Goal: Task Accomplishment & Management: Use online tool/utility

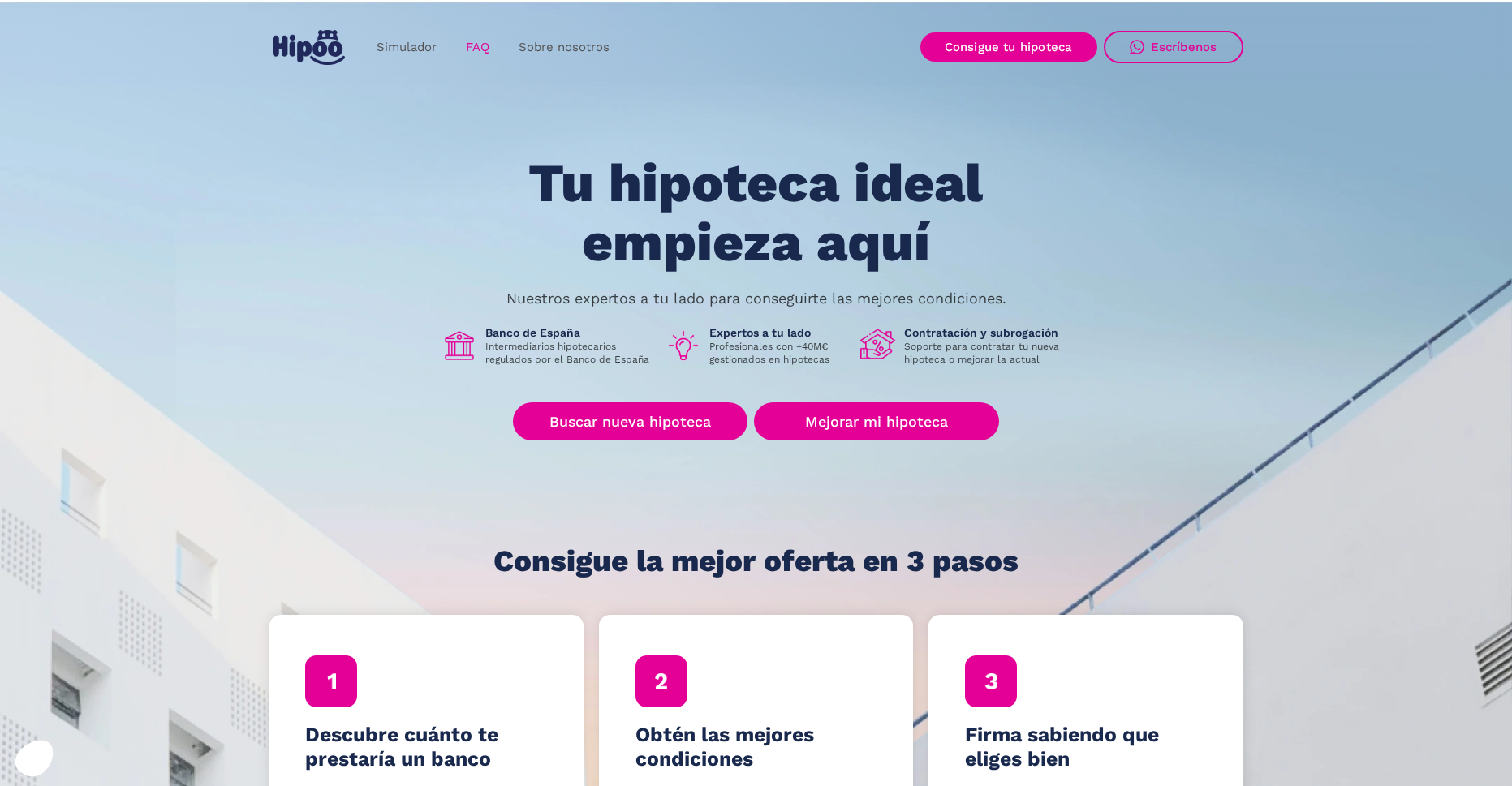
click at [477, 48] on link "FAQ" at bounding box center [477, 48] width 52 height 32
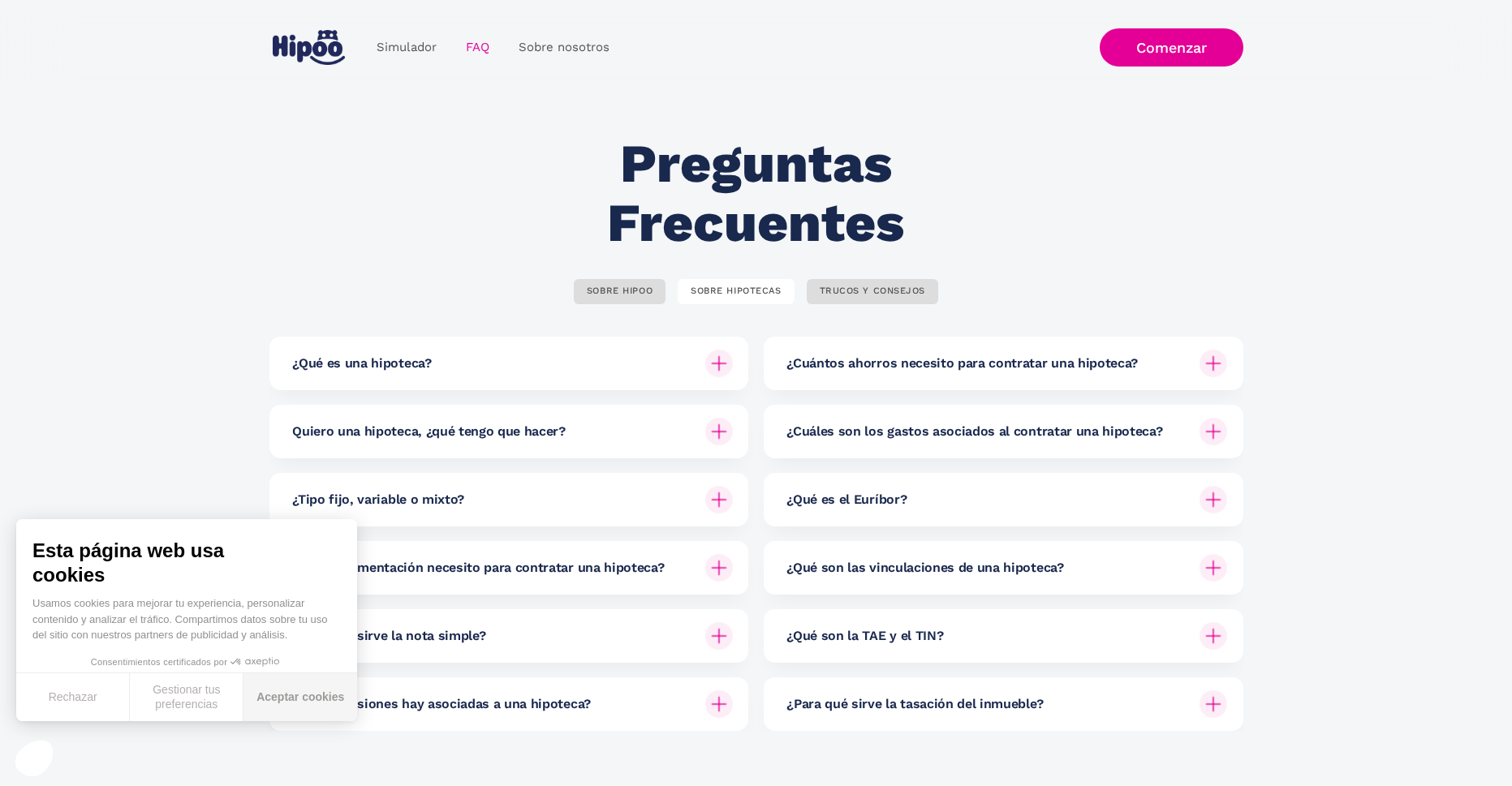
click at [288, 695] on button "Aceptar cookies" at bounding box center [301, 696] width 114 height 48
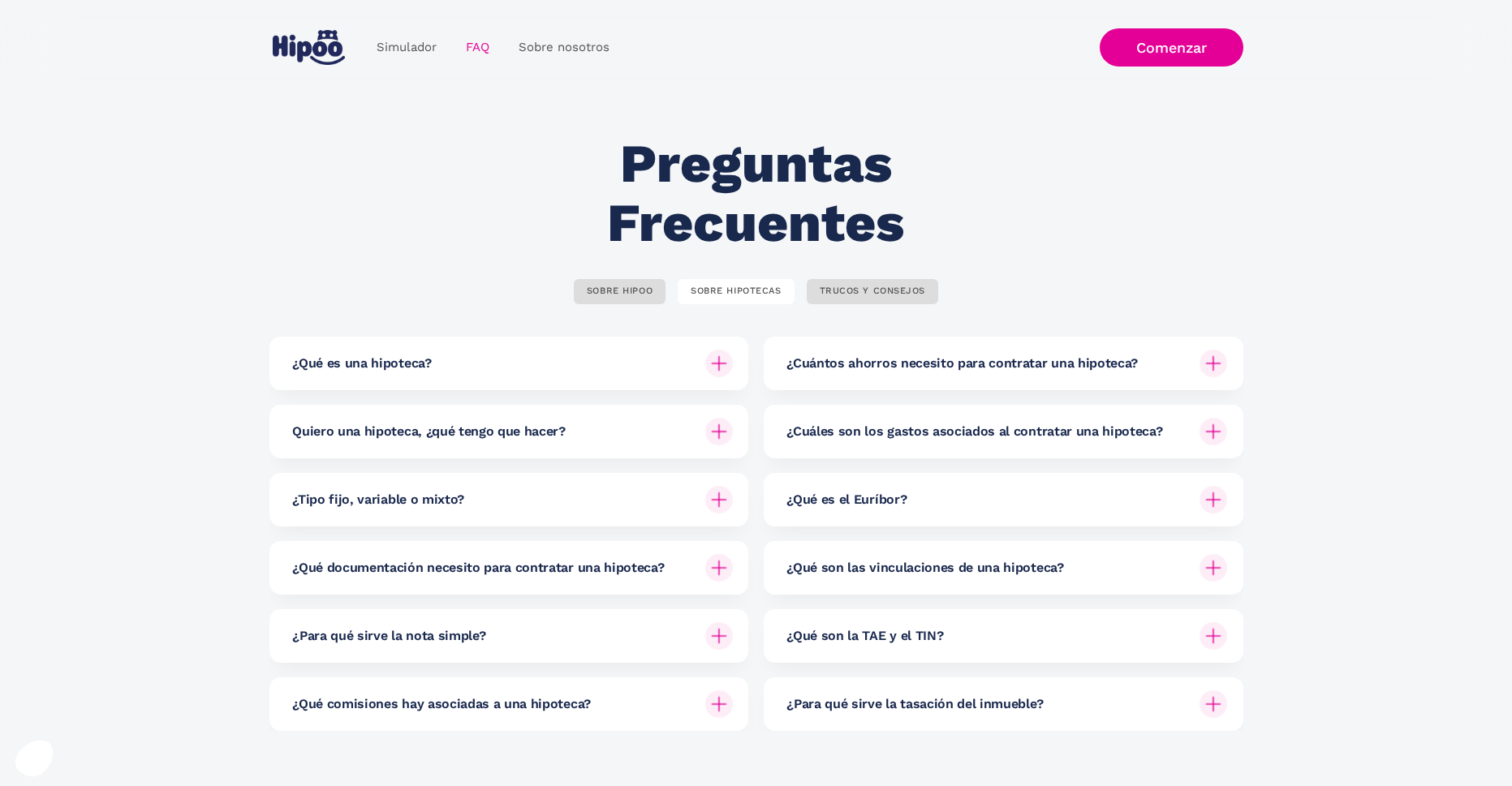
click at [870, 361] on h6 "¿Cuántos ahorros necesito para contratar una hipoteca?" at bounding box center [962, 363] width 351 height 18
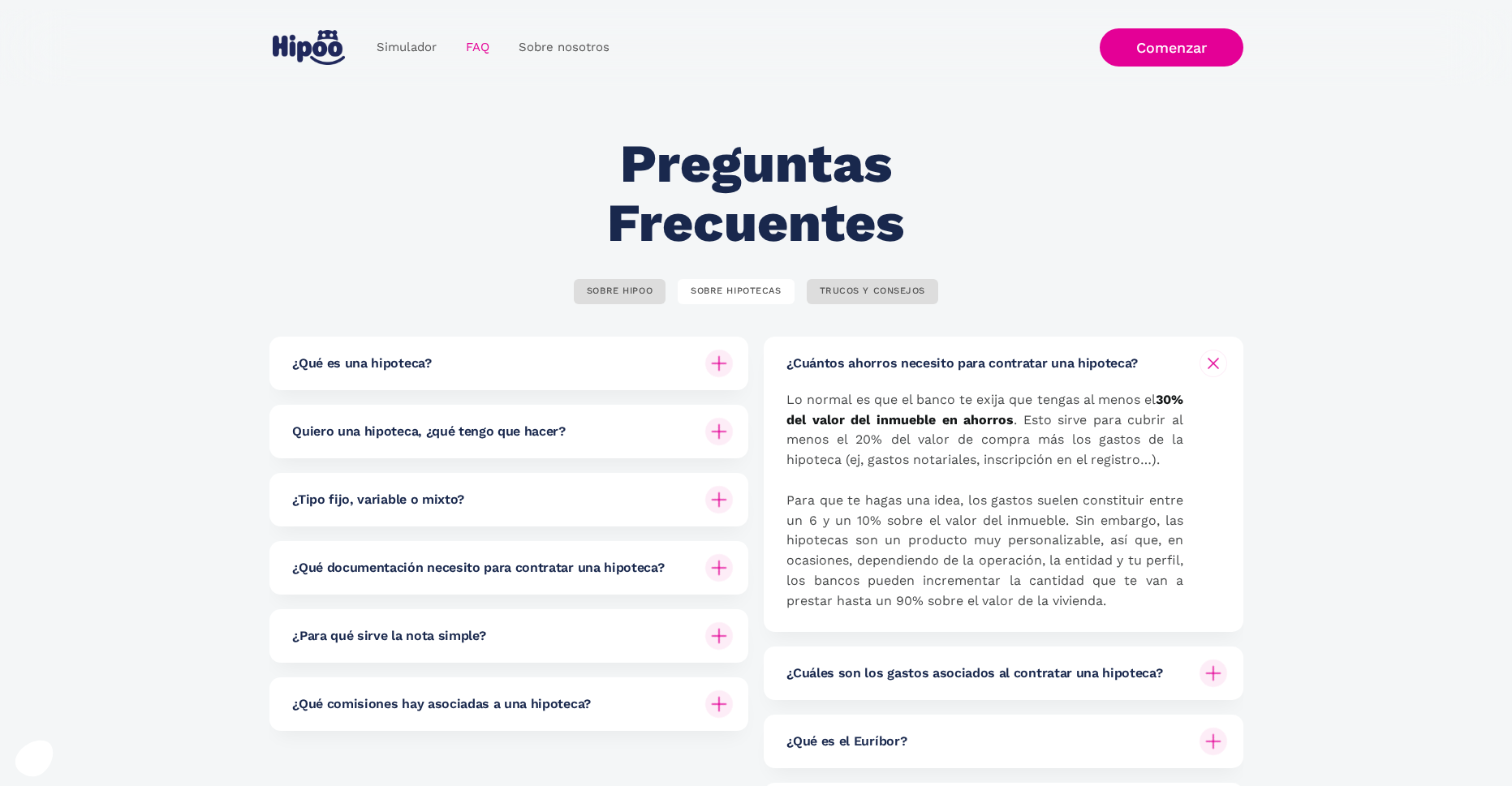
click at [870, 361] on h6 "¿Cuántos ahorros necesito para contratar una hipoteca?" at bounding box center [962, 363] width 351 height 18
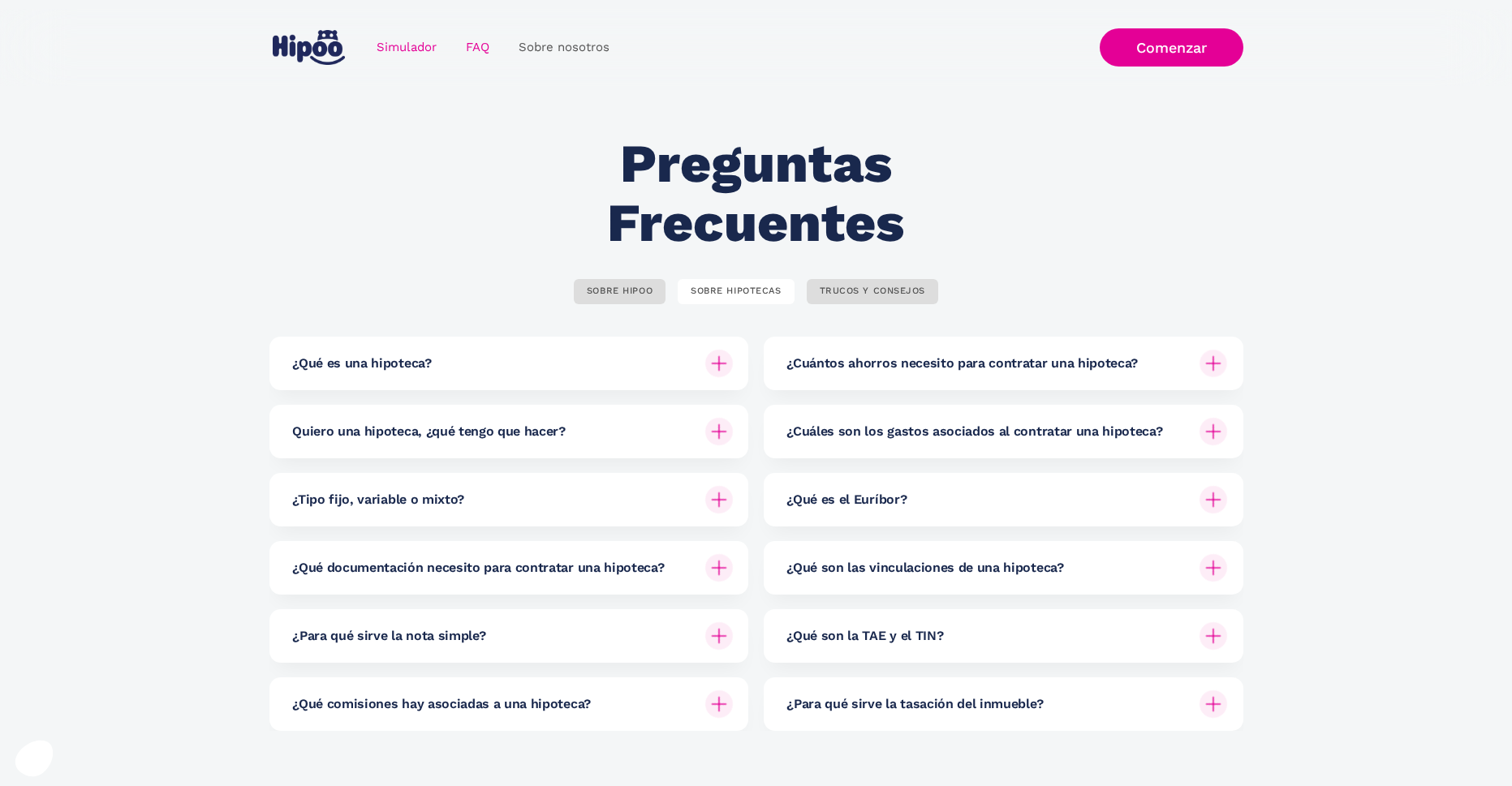
click at [423, 44] on link "Simulador" at bounding box center [406, 48] width 90 height 32
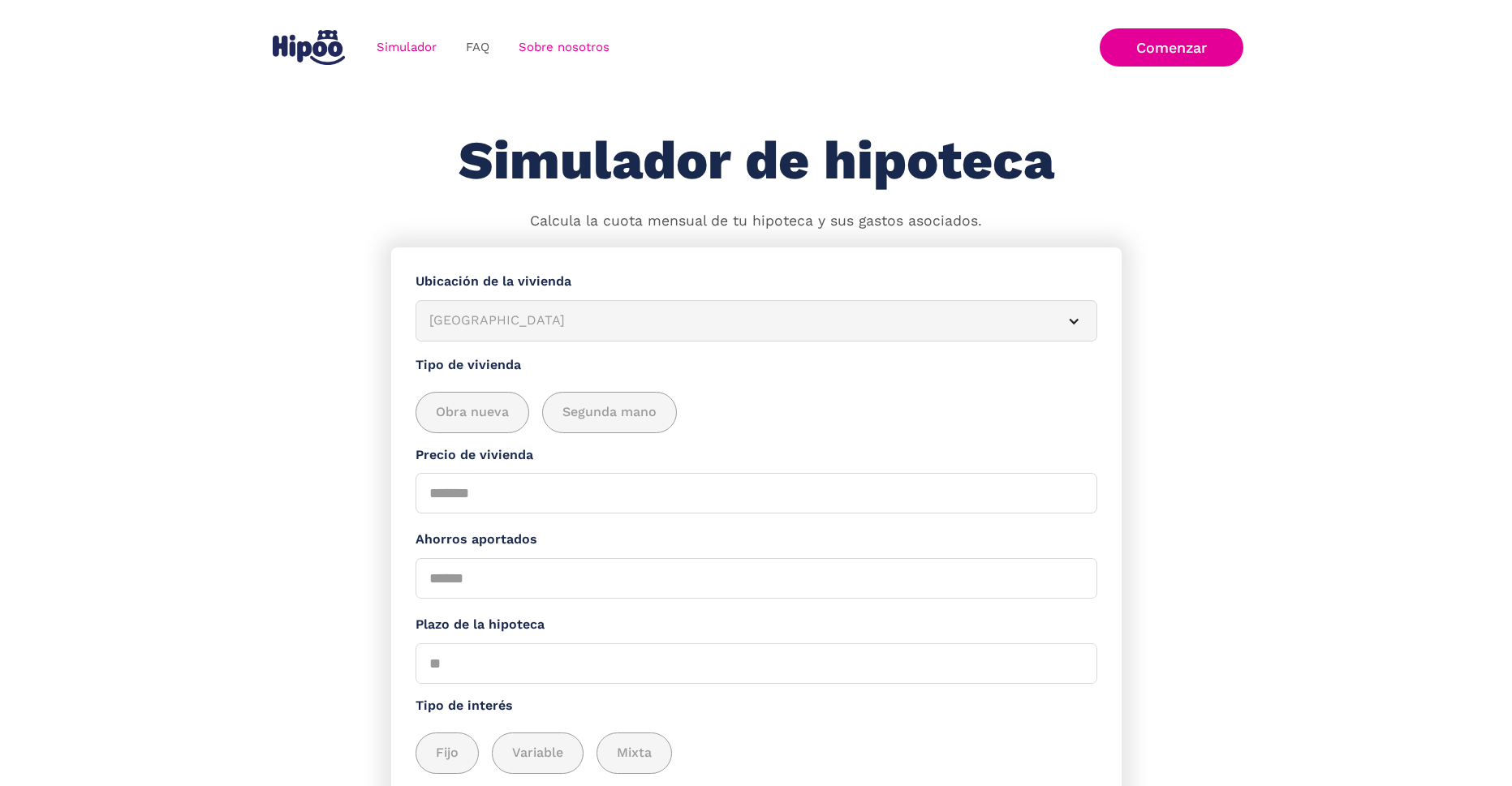
click at [551, 40] on link "Sobre nosotros" at bounding box center [564, 48] width 120 height 32
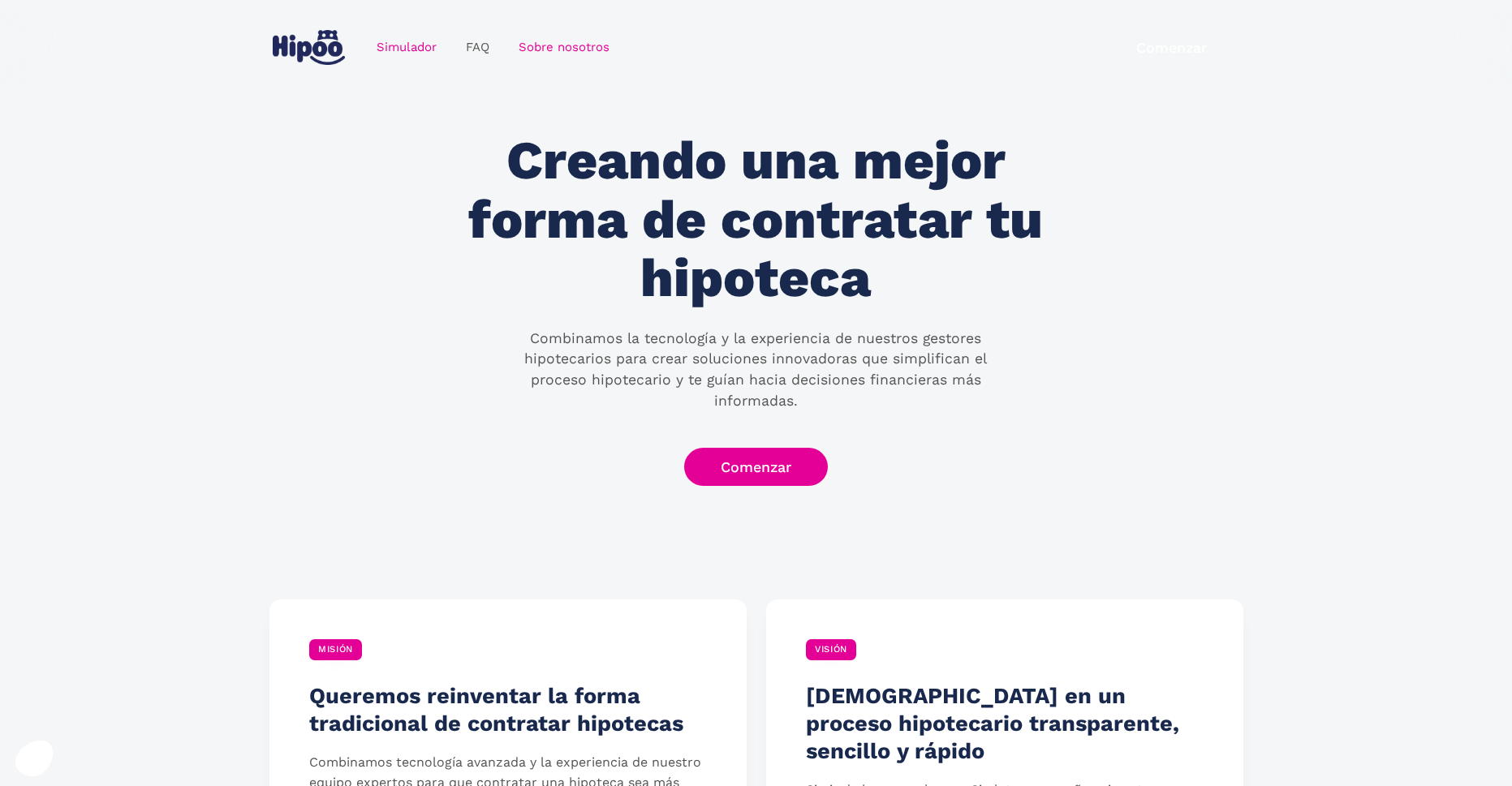
click at [402, 51] on link "Simulador" at bounding box center [406, 48] width 90 height 32
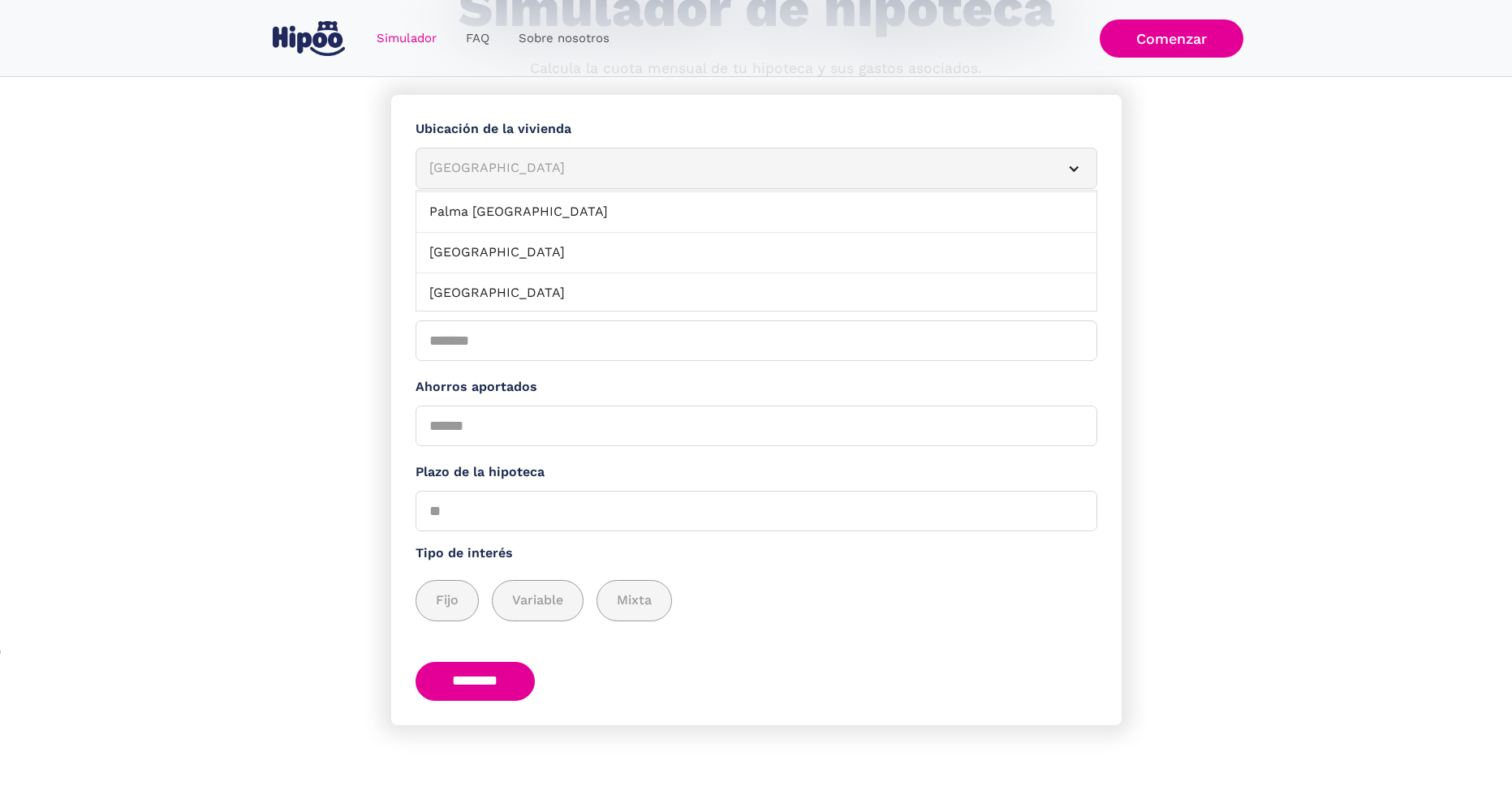
scroll to position [1372, 0]
click at [473, 253] on link "[GEOGRAPHIC_DATA]" at bounding box center [756, 251] width 680 height 40
click at [603, 260] on span "Segunda mano" at bounding box center [609, 260] width 94 height 21
click at [558, 344] on input "Precio de vivienda" at bounding box center [756, 340] width 682 height 40
type input "*****"
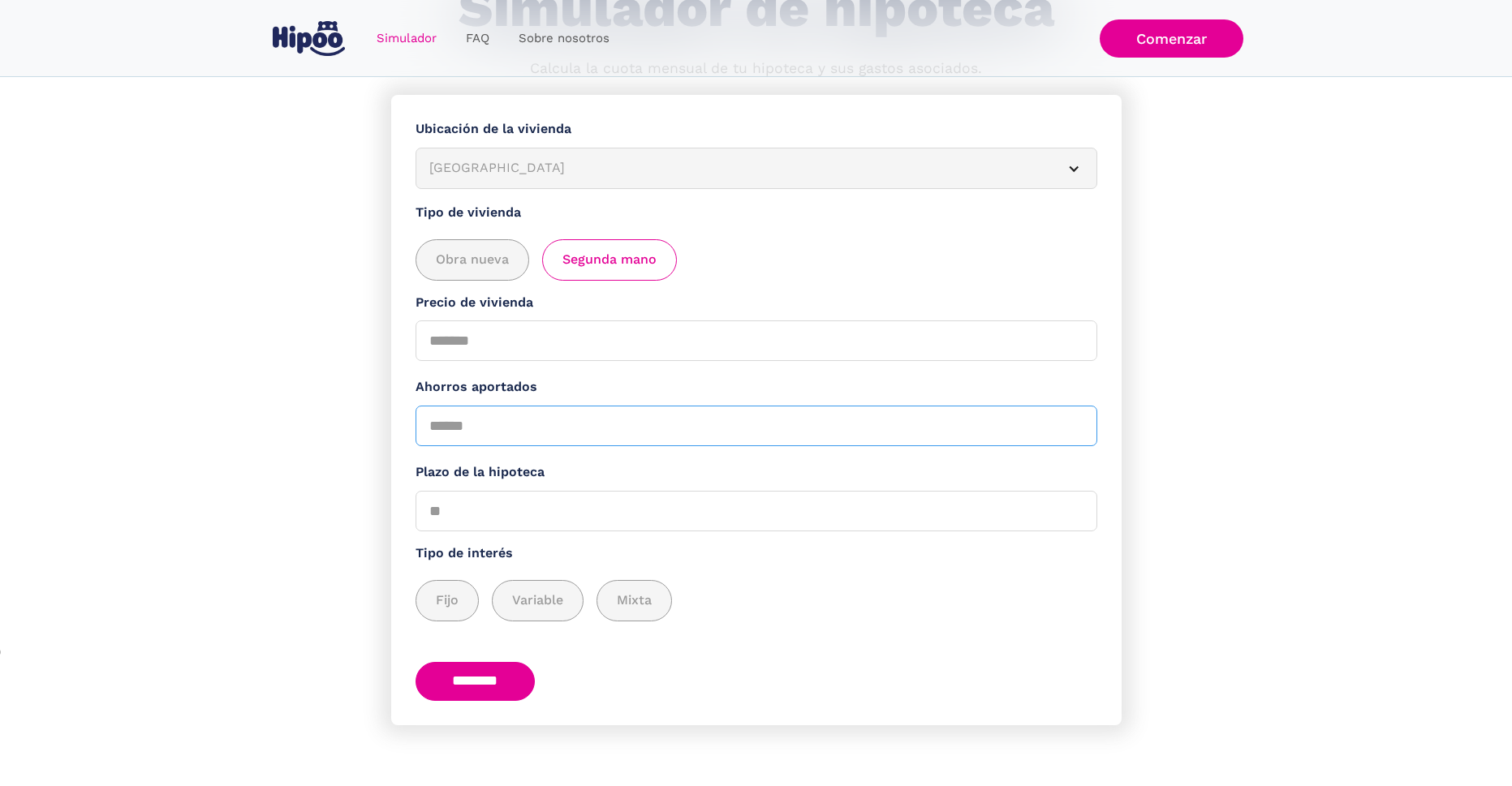
click at [552, 428] on input "Ahorros aportados" at bounding box center [756, 425] width 682 height 40
type input "*****"
click at [594, 508] on input "Plazo de la hipoteca" at bounding box center [756, 511] width 682 height 40
type input "**"
click at [462, 598] on div "add_description_here" at bounding box center [447, 600] width 62 height 40
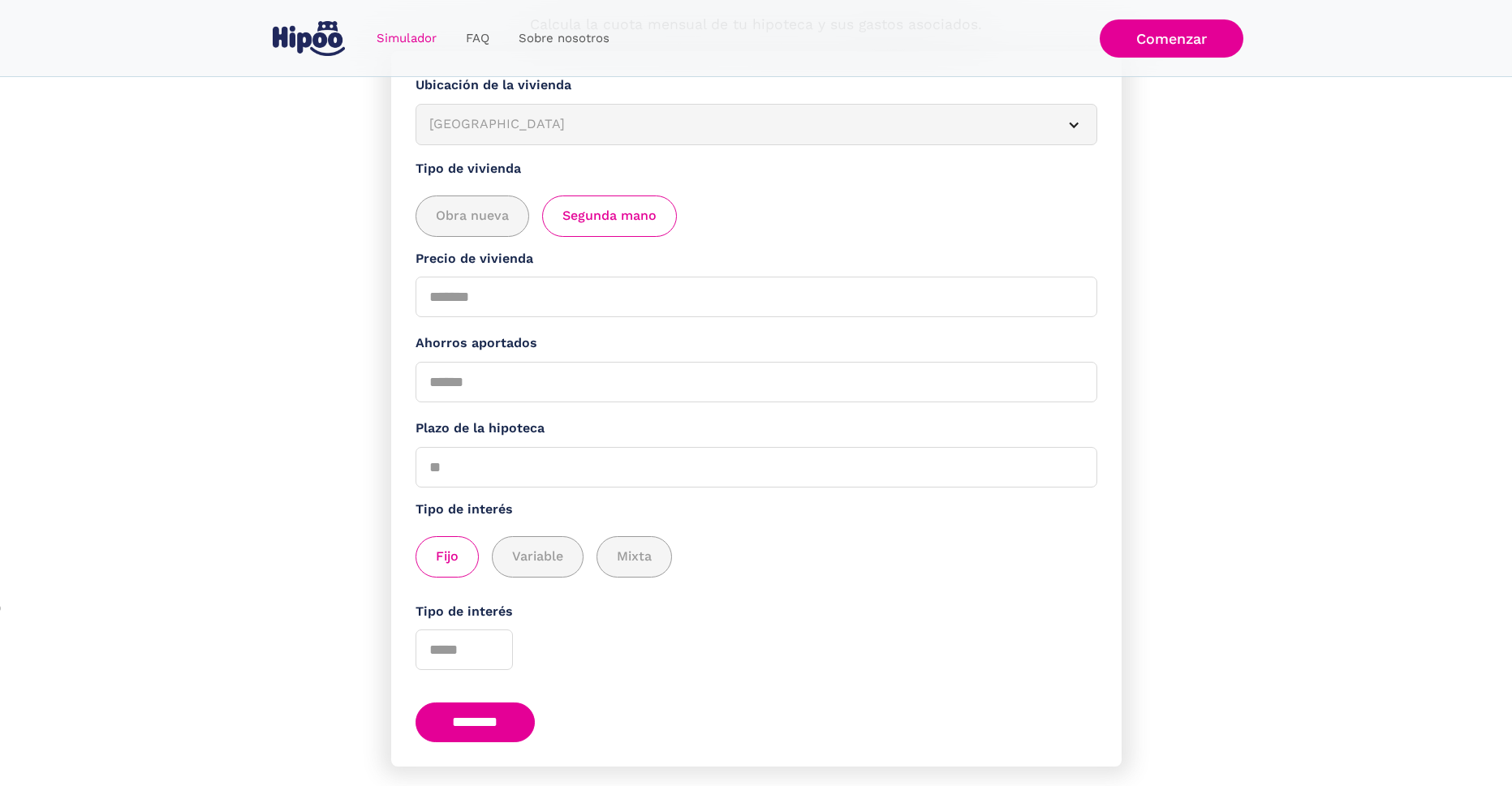
scroll to position [238, 0]
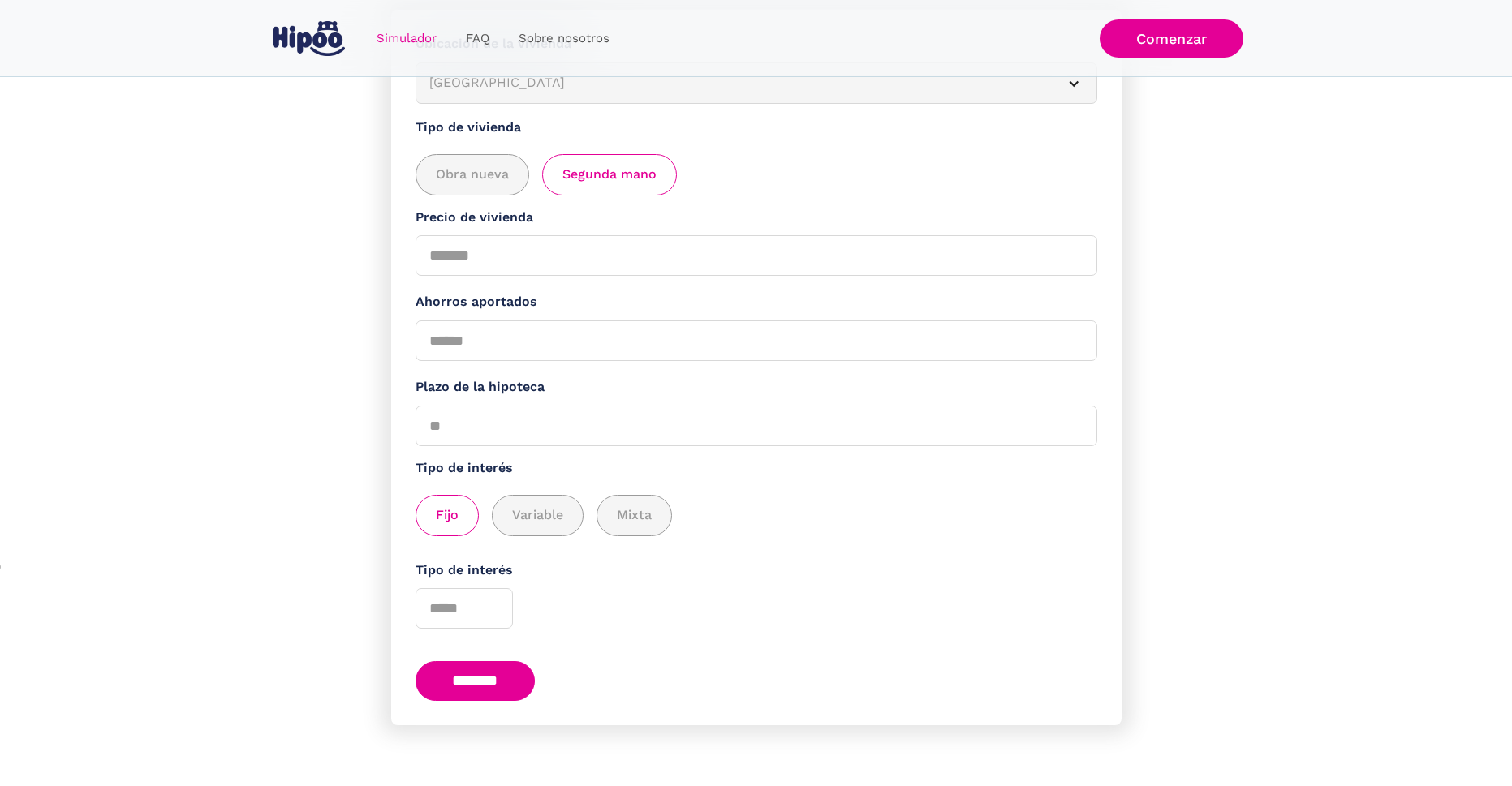
click at [513, 695] on input "********" at bounding box center [475, 681] width 120 height 40
click at [459, 607] on input "Tipo de interés" at bounding box center [464, 608] width 97 height 40
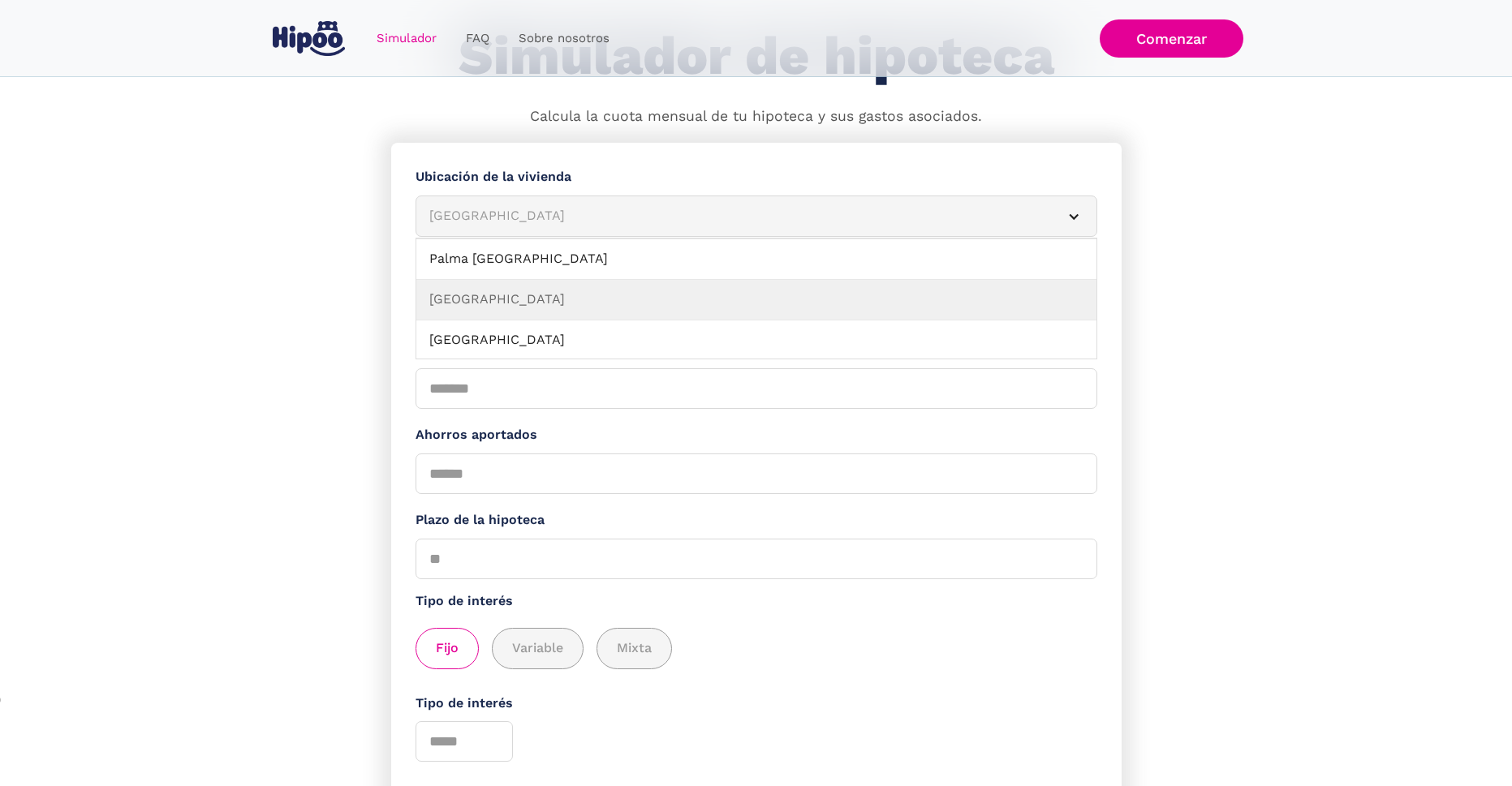
scroll to position [0, 0]
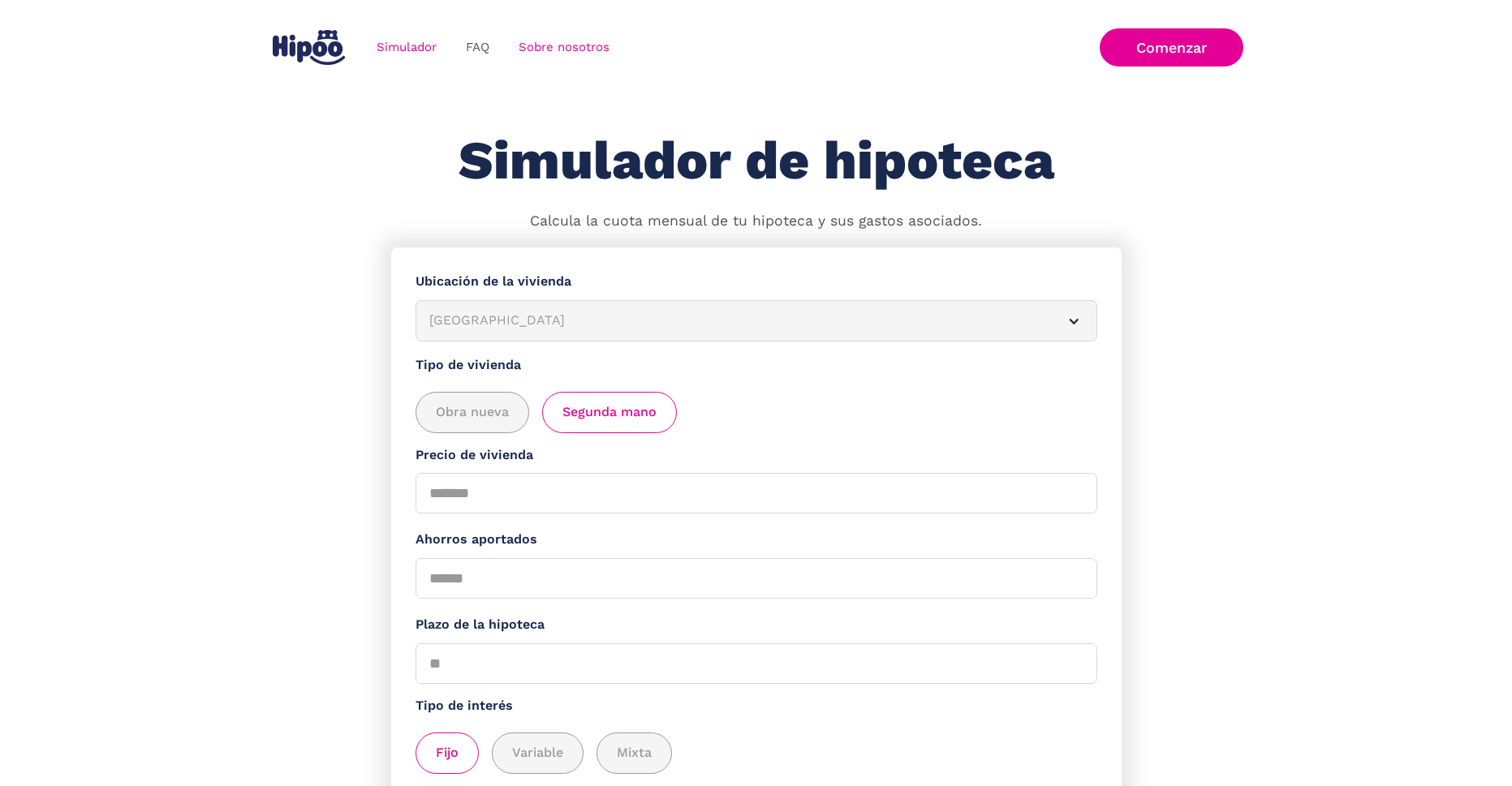
click at [548, 59] on link "Sobre nosotros" at bounding box center [564, 48] width 120 height 32
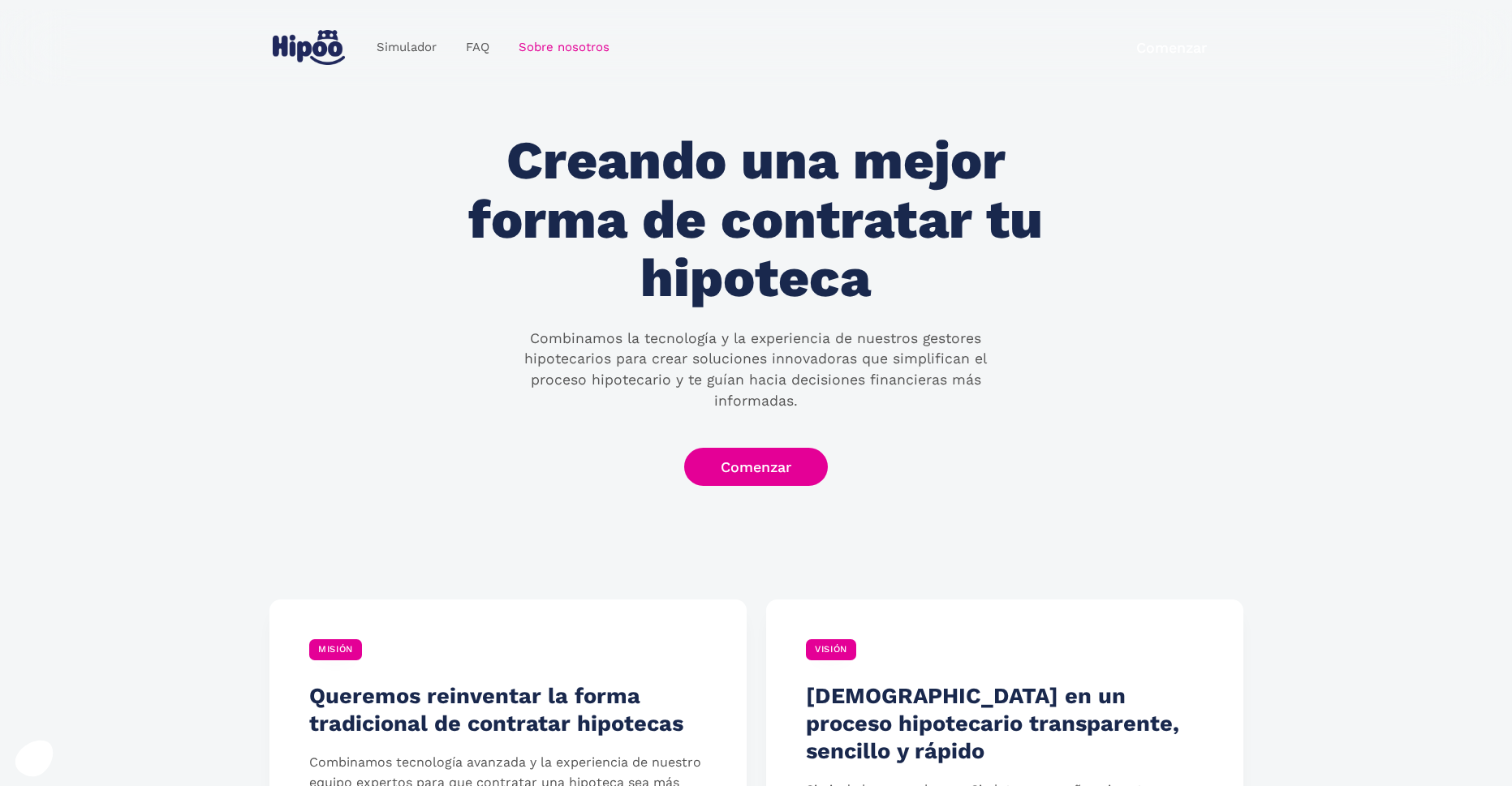
click at [305, 61] on img "home" at bounding box center [308, 47] width 72 height 35
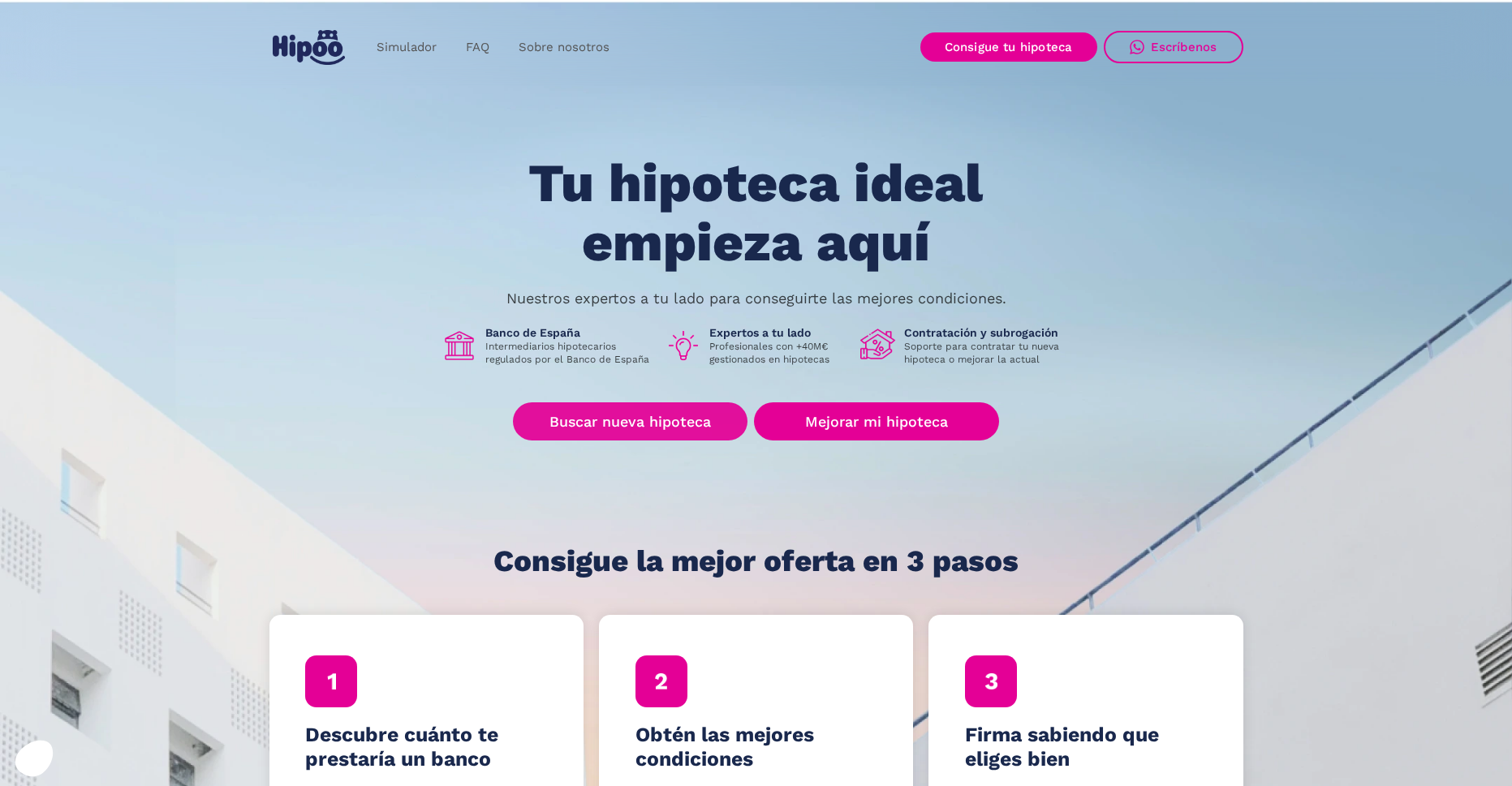
click at [692, 427] on link "Buscar nueva hipoteca" at bounding box center [629, 421] width 234 height 38
click at [955, 41] on link "Consigue tu hipoteca" at bounding box center [1008, 47] width 177 height 29
click at [602, 50] on link "Sobre nosotros" at bounding box center [564, 48] width 120 height 32
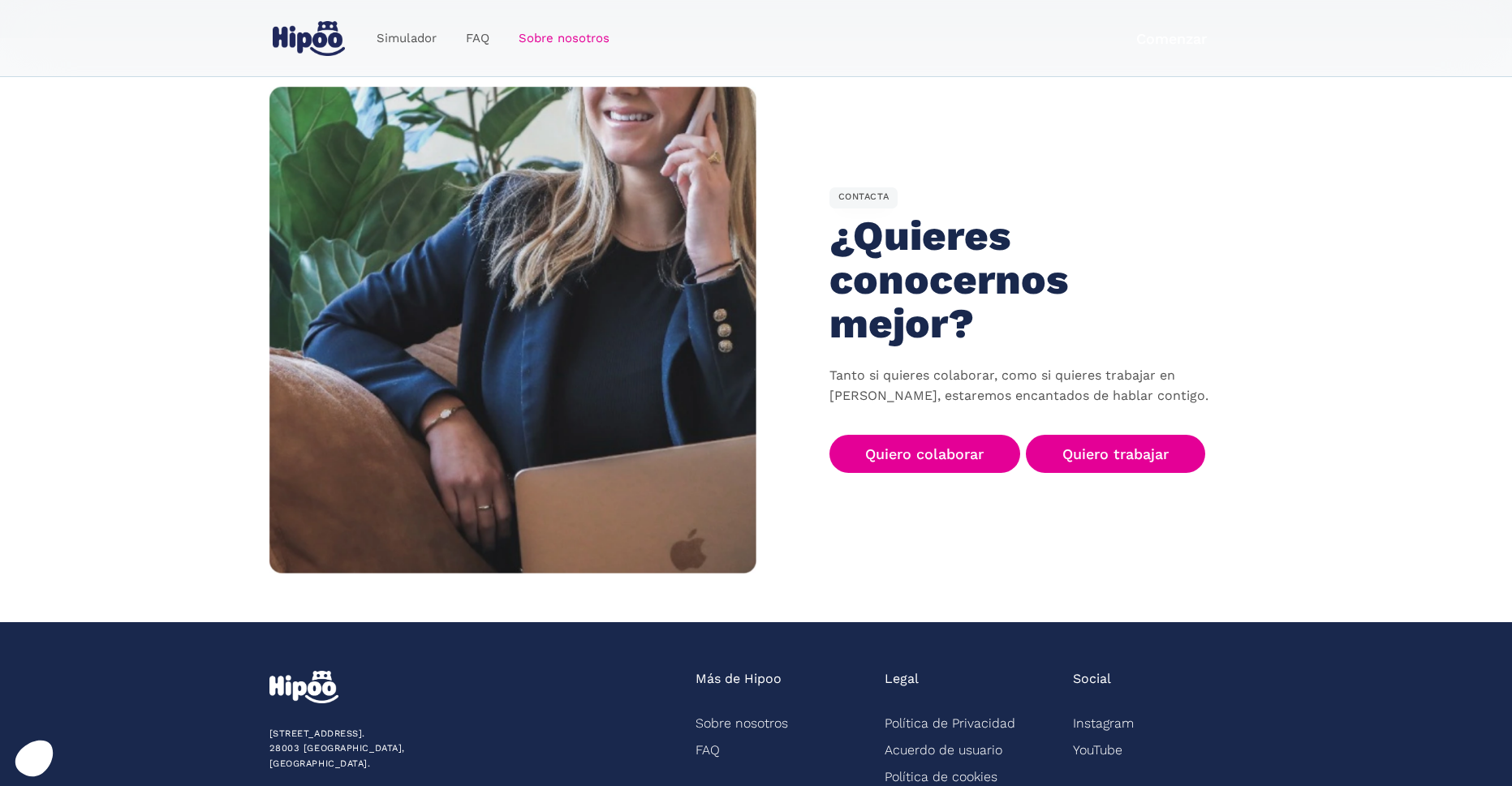
scroll to position [2433, 0]
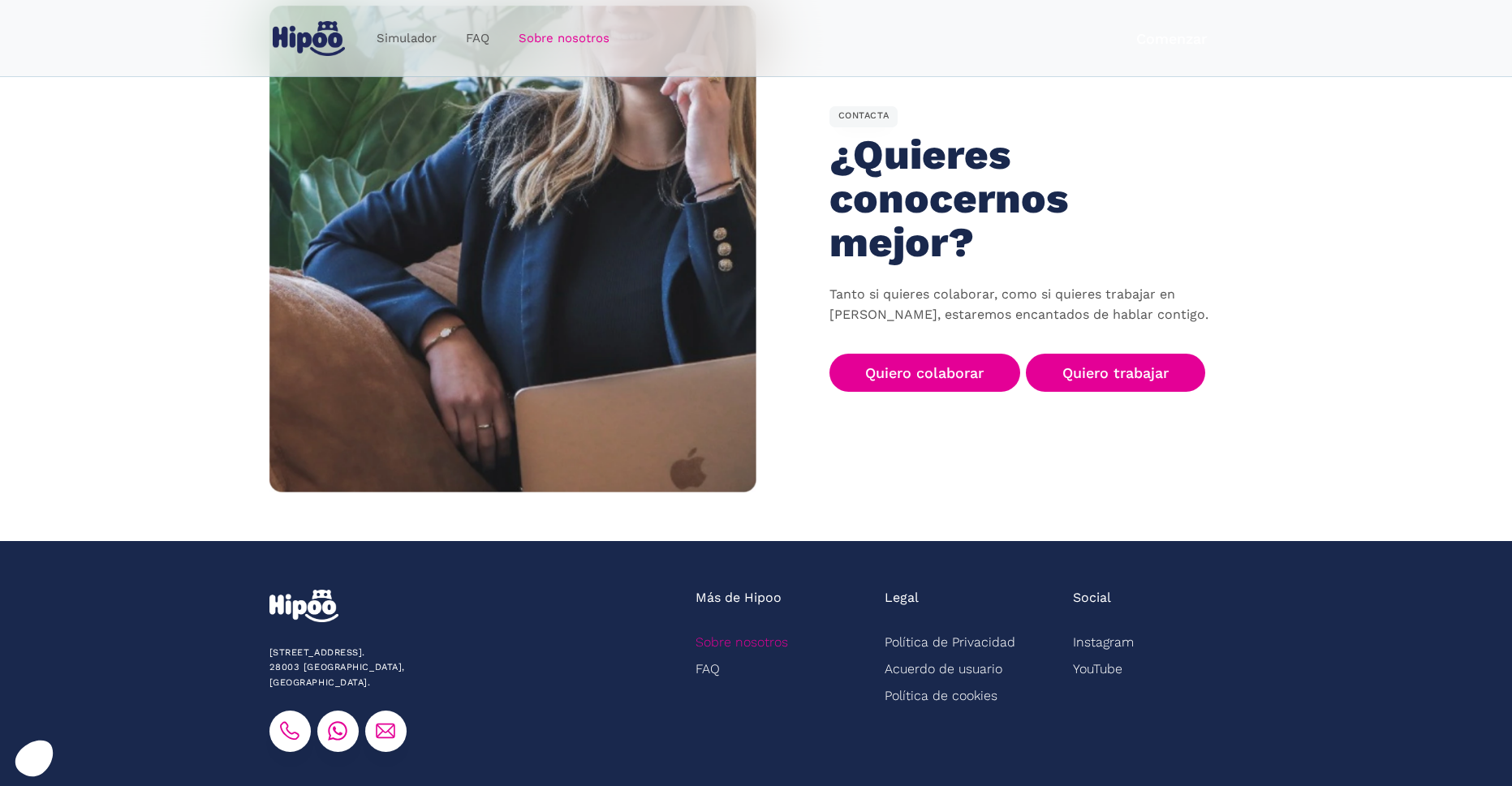
click at [774, 628] on link "Sobre nosotros" at bounding box center [742, 641] width 92 height 27
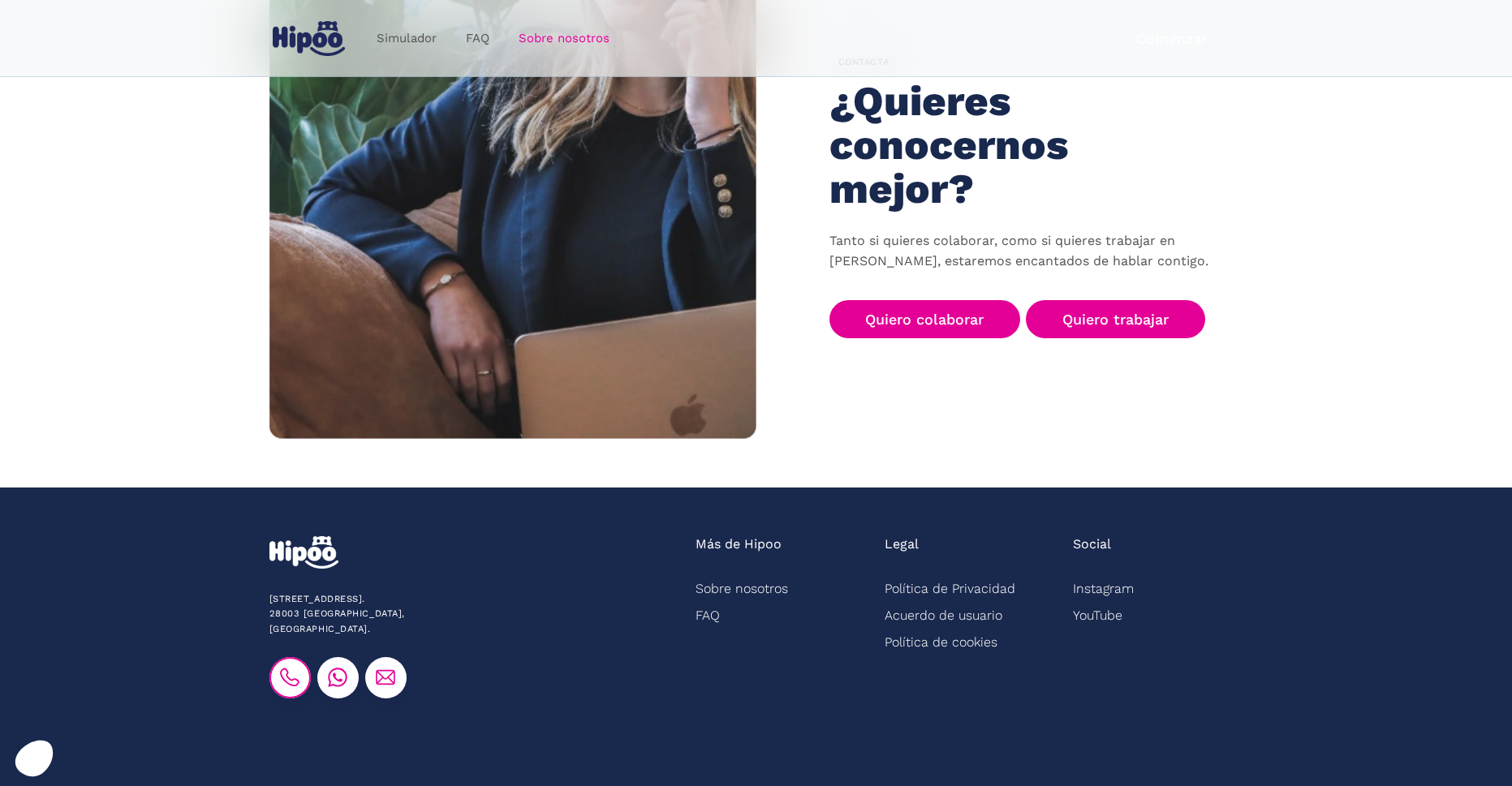
click at [299, 667] on img at bounding box center [290, 677] width 20 height 20
click at [288, 667] on img at bounding box center [290, 677] width 20 height 20
click at [293, 667] on img at bounding box center [290, 677] width 20 height 20
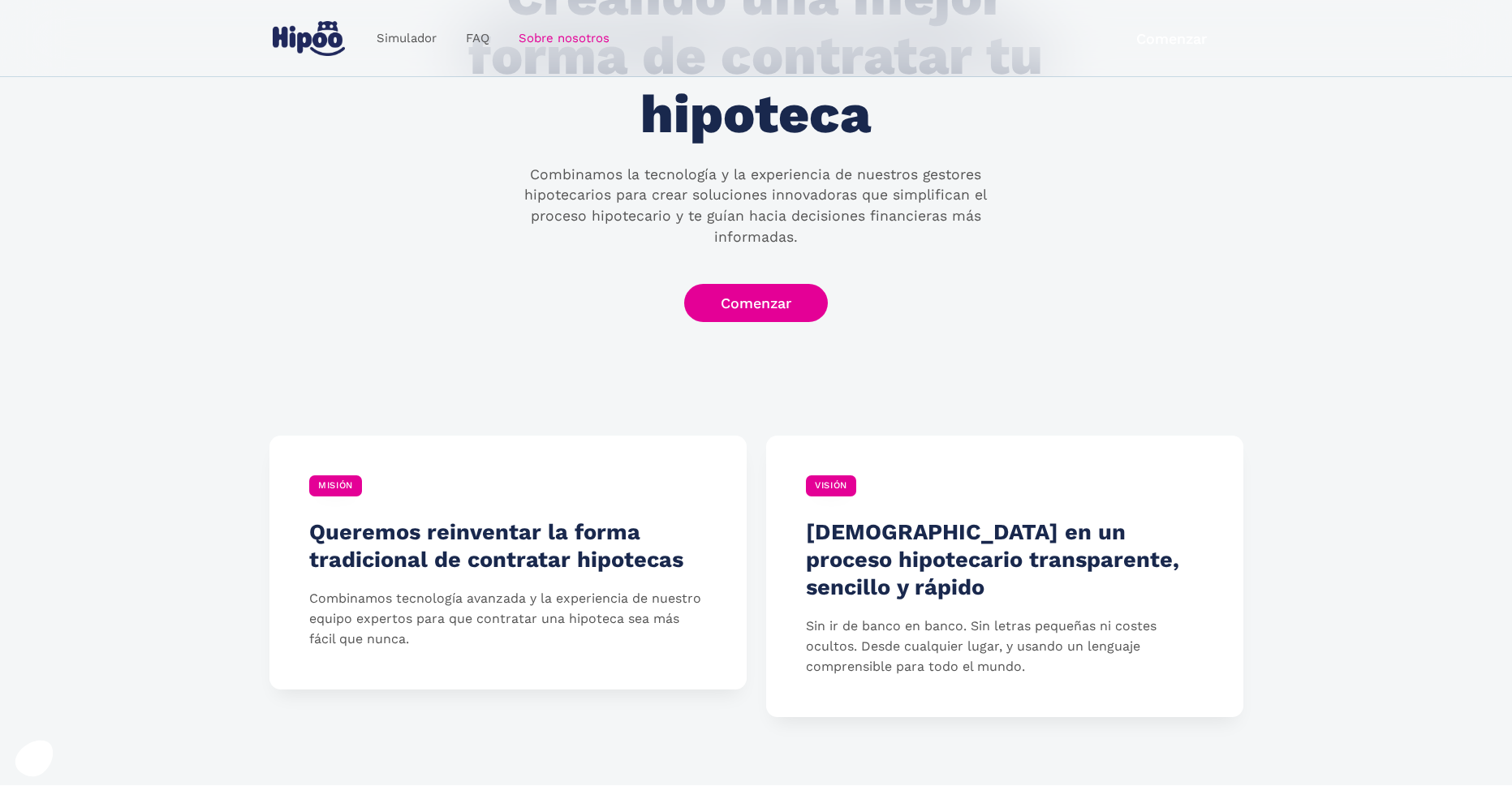
scroll to position [0, 0]
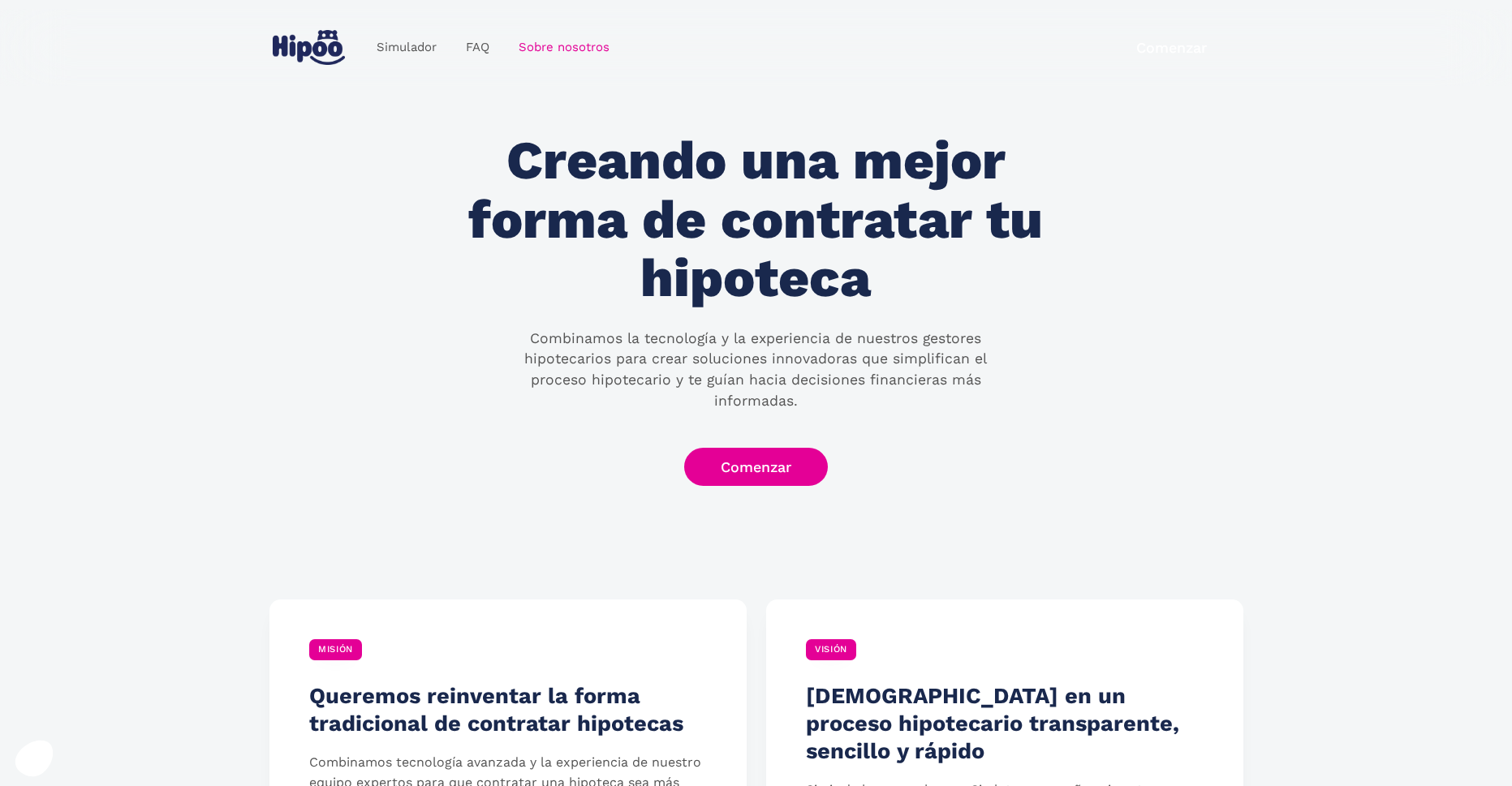
click at [328, 42] on img "home" at bounding box center [308, 47] width 72 height 35
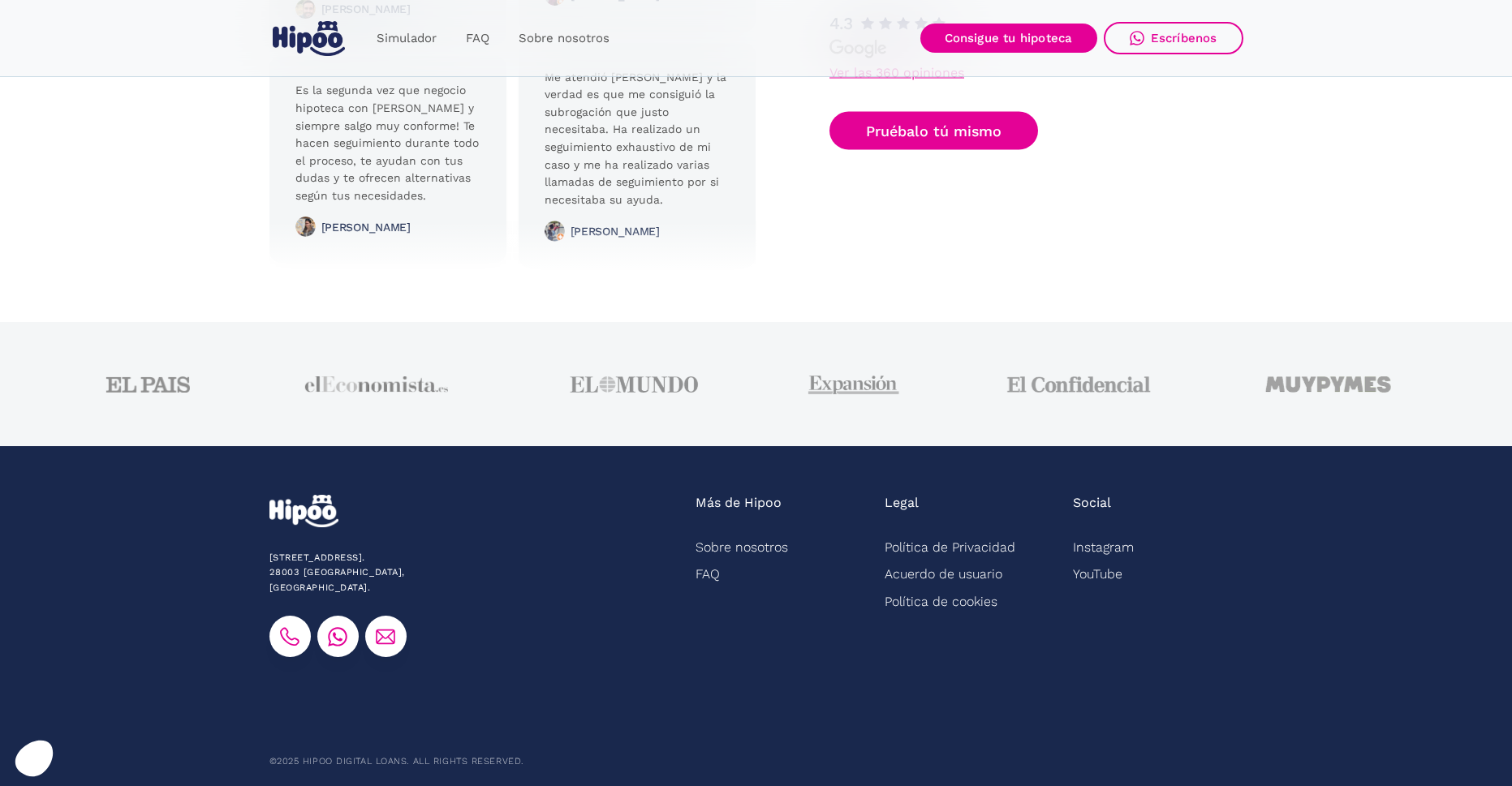
scroll to position [4002, 0]
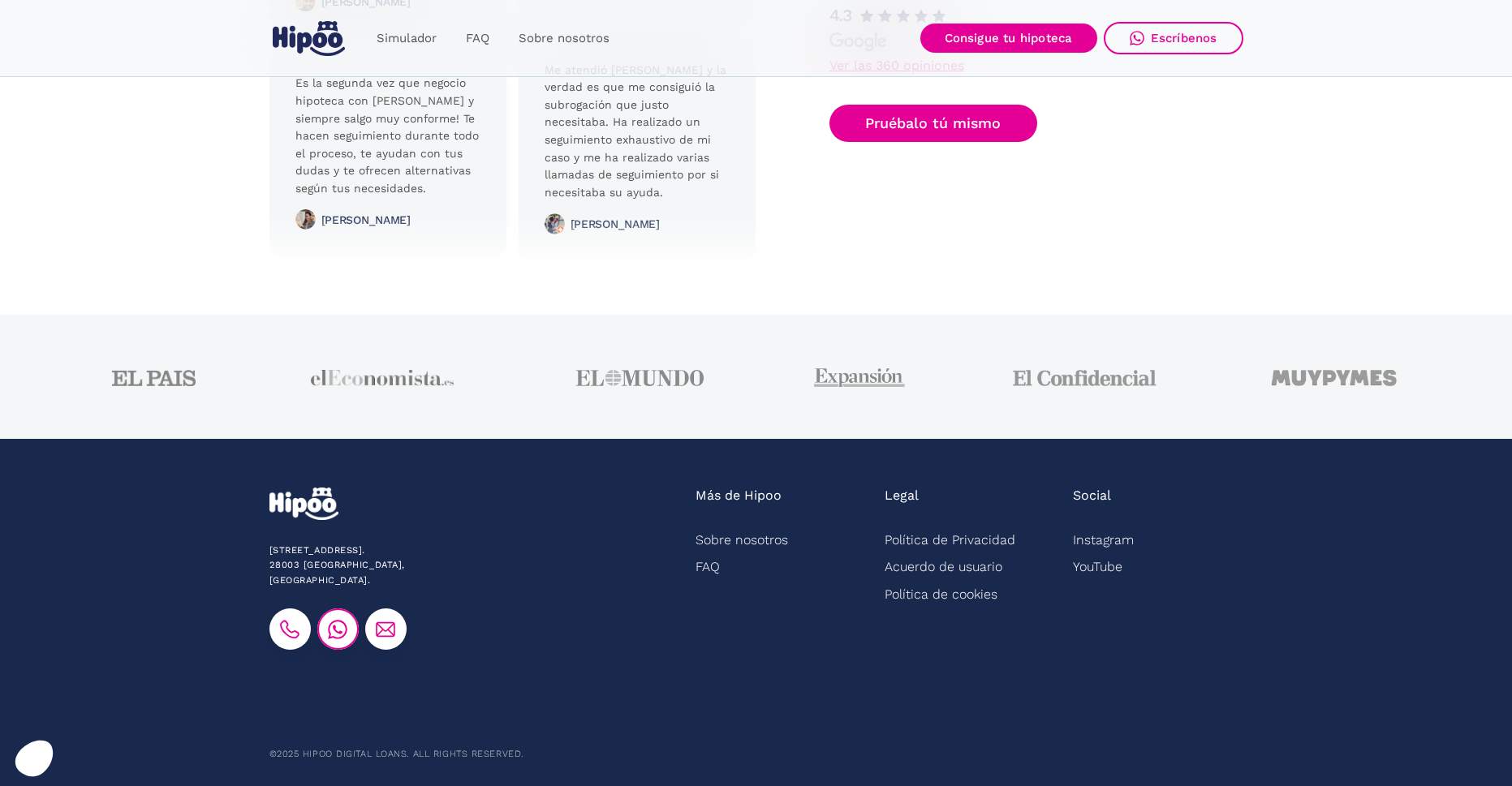
click at [339, 624] on img at bounding box center [337, 629] width 20 height 20
